Goal: Check status: Check status

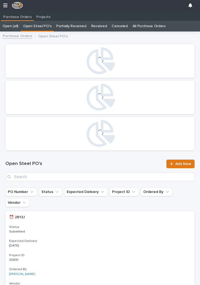
scroll to position [0, 2]
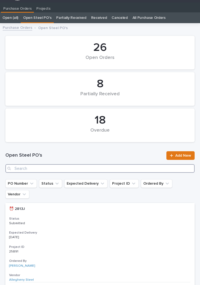
click at [78, 169] on input "Search" at bounding box center [99, 168] width 189 height 9
type input "2887"
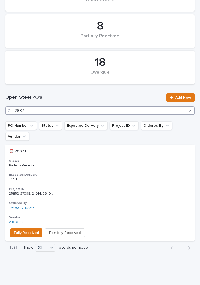
scroll to position [66, 0]
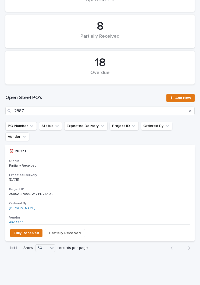
click at [104, 173] on h3 "Expected Delivery" at bounding box center [100, 175] width 182 height 4
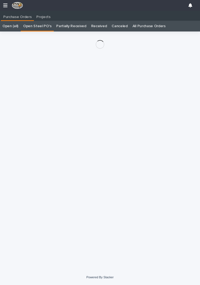
scroll to position [8, 0]
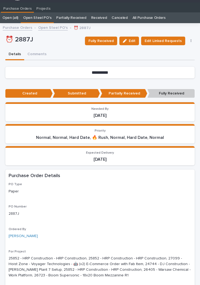
click at [105, 43] on span "Fully Received" at bounding box center [100, 41] width 25 height 6
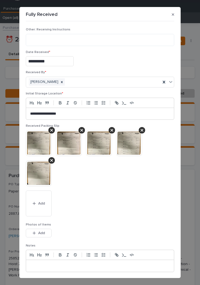
click at [41, 200] on button "Add" at bounding box center [39, 203] width 26 height 26
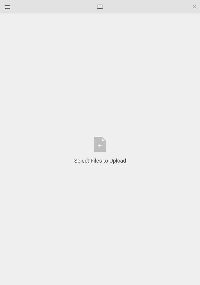
click at [103, 148] on div "Select Files to Upload or Drag and Drop, Copy and Paste Files" at bounding box center [100, 151] width 52 height 28
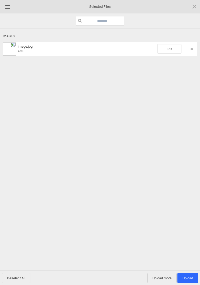
click at [170, 51] on span "Edit" at bounding box center [169, 48] width 24 height 9
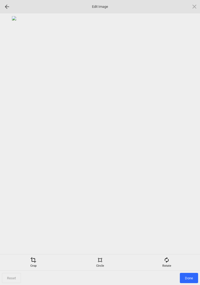
click at [172, 262] on div "Rotate" at bounding box center [167, 262] width 64 height 11
click at [183, 140] on div at bounding box center [187, 142] width 13 height 13
click at [190, 138] on div at bounding box center [187, 142] width 13 height 13
click at [194, 136] on div at bounding box center [187, 142] width 13 height 13
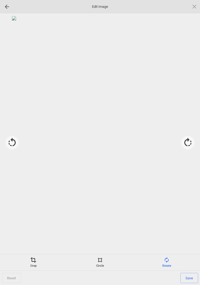
click at [35, 262] on span at bounding box center [33, 260] width 6 height 6
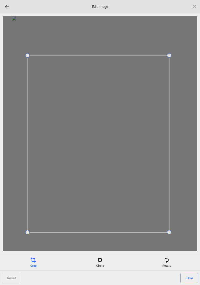
click at [190, 278] on span "Save" at bounding box center [189, 278] width 18 height 10
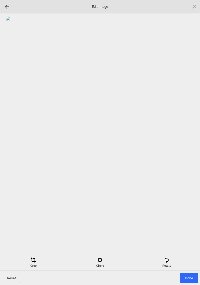
click at [189, 277] on span "Done" at bounding box center [189, 278] width 18 height 10
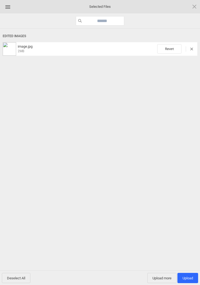
click at [189, 269] on div "Edited Images image.jpg 2MB Revert" at bounding box center [100, 150] width 200 height 243
click at [187, 279] on span "Upload 1" at bounding box center [188, 278] width 10 height 4
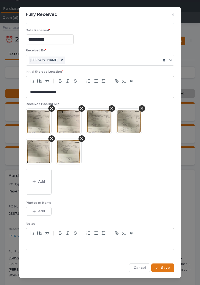
scroll to position [22, 0]
click at [168, 263] on button "Save" at bounding box center [162, 267] width 23 height 9
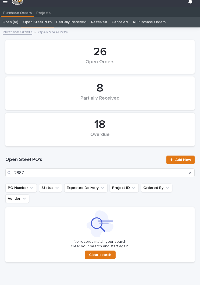
scroll to position [8, 0]
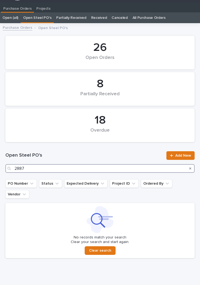
click at [89, 169] on input "2887" at bounding box center [99, 168] width 189 height 9
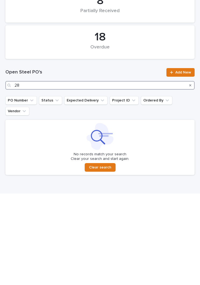
type input "2"
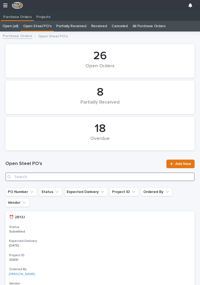
click at [87, 177] on input "Search" at bounding box center [99, 176] width 189 height 9
type input "2864"
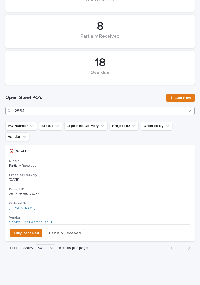
scroll to position [66, 0]
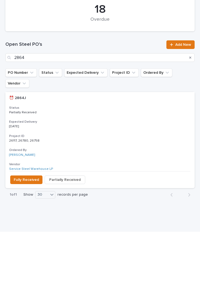
click at [113, 145] on div "⏰ 2864J ⏰ 2864J Status Partially Received Expected Delivery [DATE] Project ID 2…" at bounding box center [99, 184] width 189 height 79
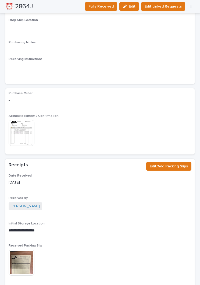
scroll to position [477, 0]
click at [26, 126] on img at bounding box center [22, 133] width 26 height 26
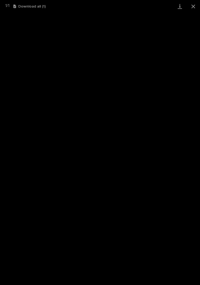
click at [197, 6] on button "Close gallery" at bounding box center [193, 6] width 13 height 13
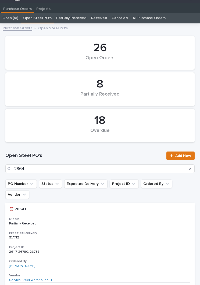
scroll to position [8, 0]
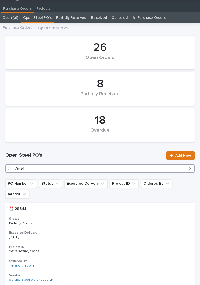
click at [107, 169] on input "2864" at bounding box center [99, 168] width 189 height 9
type input "2"
click at [112, 172] on input "Search" at bounding box center [99, 168] width 189 height 9
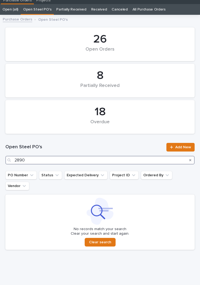
scroll to position [17, 0]
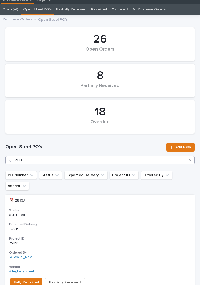
type input "2889"
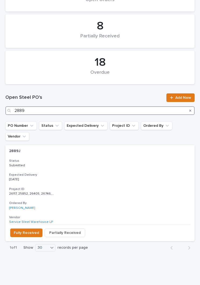
scroll to position [66, 0]
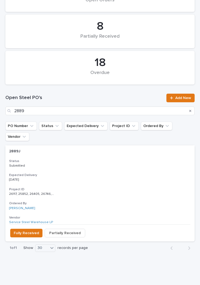
click at [103, 161] on div "2889J 2889J Status Submitted Expected Delivery [DATE] Project ID 26117, 25852, …" at bounding box center [99, 184] width 189 height 79
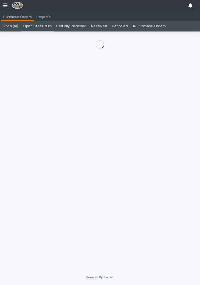
scroll to position [8, 0]
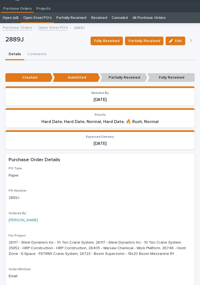
click at [109, 40] on span "Fully Received" at bounding box center [106, 41] width 25 height 6
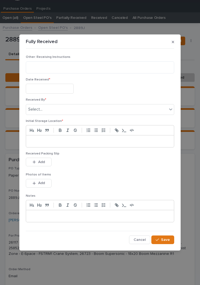
click at [58, 88] on input "text" at bounding box center [50, 89] width 48 height 10
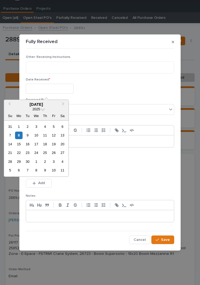
click at [22, 134] on div "8" at bounding box center [18, 134] width 7 height 7
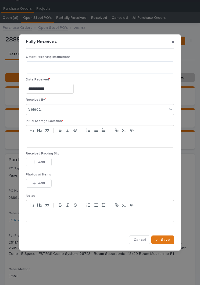
type input "**********"
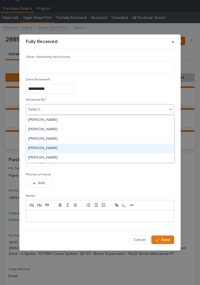
click at [73, 147] on div "[PERSON_NAME]" at bounding box center [100, 148] width 148 height 9
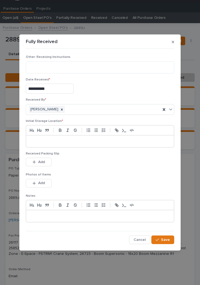
click at [103, 142] on p at bounding box center [100, 140] width 140 height 5
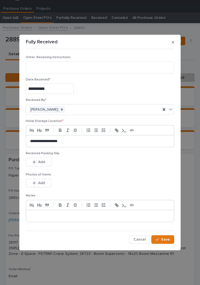
click at [94, 170] on div "Received Packing Slip This file cannot be opened Download File Add" at bounding box center [100, 161] width 148 height 21
click at [41, 161] on span "Add" at bounding box center [41, 161] width 7 height 5
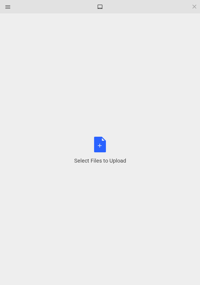
click at [105, 151] on div "Select Files to Upload or Drag and Drop, Copy and Paste Files" at bounding box center [100, 151] width 52 height 28
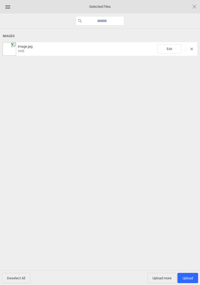
click at [167, 45] on span "Edit" at bounding box center [169, 48] width 24 height 9
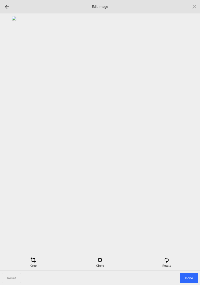
click at [167, 263] on div "Rotate" at bounding box center [167, 262] width 64 height 11
click at [186, 144] on div at bounding box center [187, 142] width 13 height 13
click at [188, 147] on div at bounding box center [187, 142] width 13 height 13
click at [189, 145] on div at bounding box center [187, 142] width 13 height 13
click at [190, 144] on div at bounding box center [187, 142] width 13 height 13
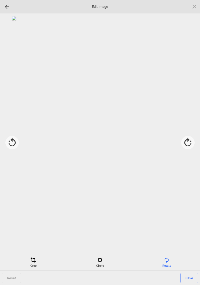
click at [34, 264] on div "Crop" at bounding box center [33, 262] width 64 height 11
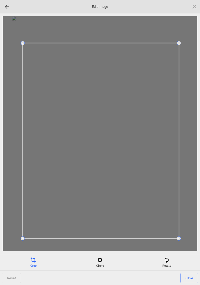
click at [190, 278] on span "Save" at bounding box center [189, 278] width 18 height 10
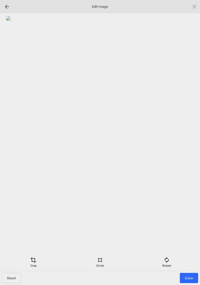
click at [196, 275] on span "Done" at bounding box center [189, 278] width 18 height 10
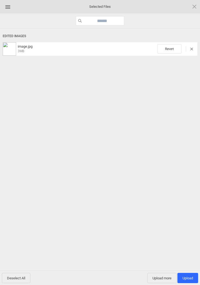
click at [189, 278] on span "Upload 1" at bounding box center [188, 278] width 10 height 4
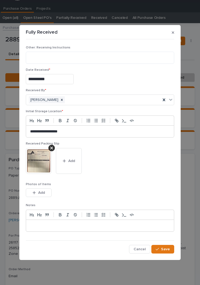
click at [167, 252] on button "Save" at bounding box center [162, 249] width 23 height 9
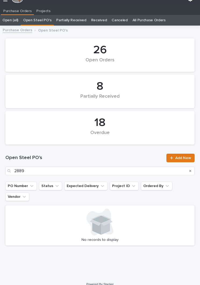
scroll to position [8, 0]
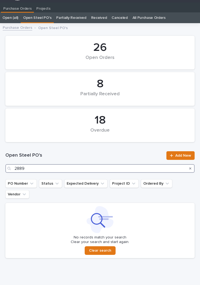
click at [141, 166] on input "2889" at bounding box center [99, 168] width 189 height 9
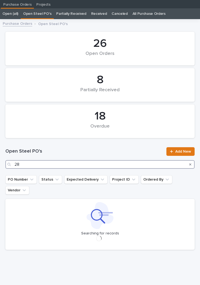
type input "2"
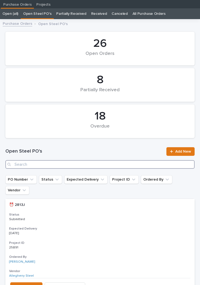
scroll to position [8, 0]
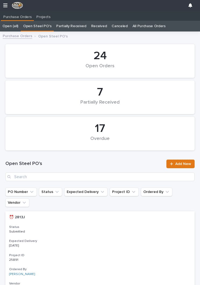
scroll to position [0, 2]
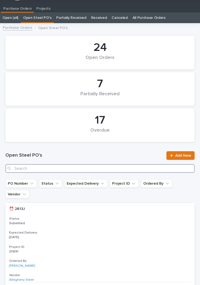
click at [77, 166] on input "Search" at bounding box center [99, 168] width 189 height 9
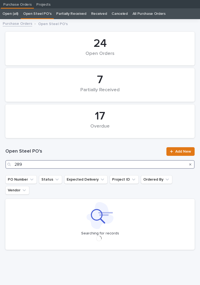
type input "2890"
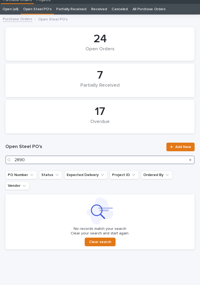
scroll to position [17, 0]
